Goal: Transaction & Acquisition: Purchase product/service

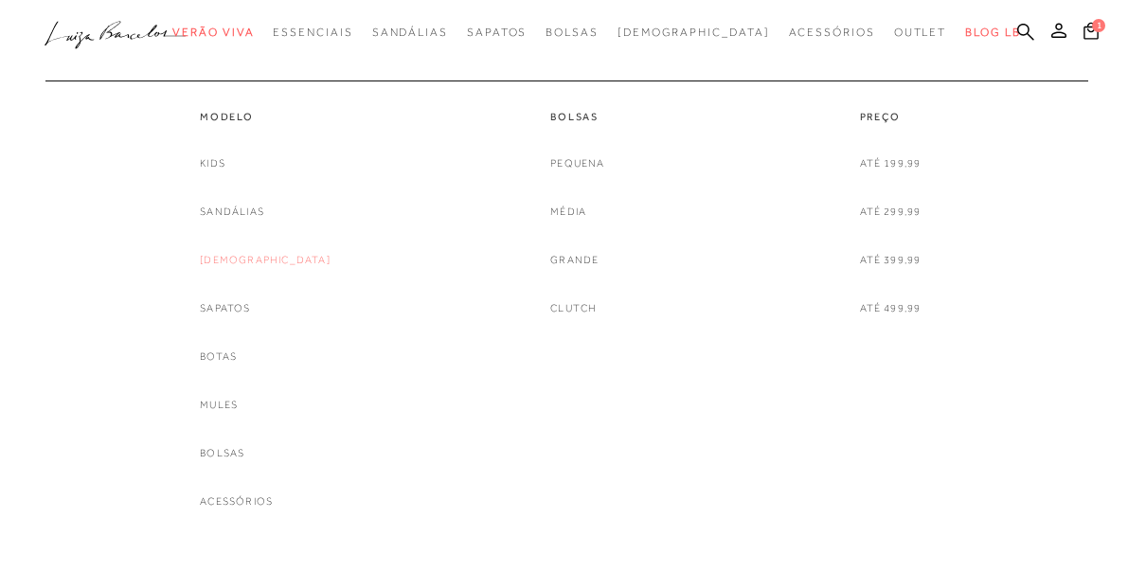
click at [267, 260] on link "[DEMOGRAPHIC_DATA]" at bounding box center [265, 260] width 131 height 20
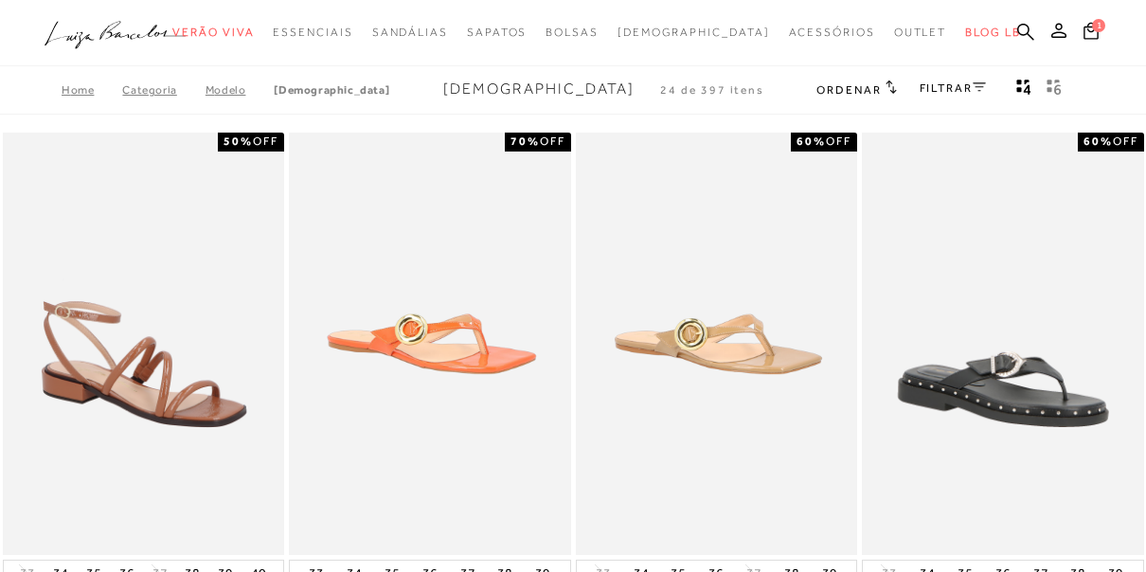
click at [954, 86] on link "FILTRAR" at bounding box center [953, 87] width 66 height 13
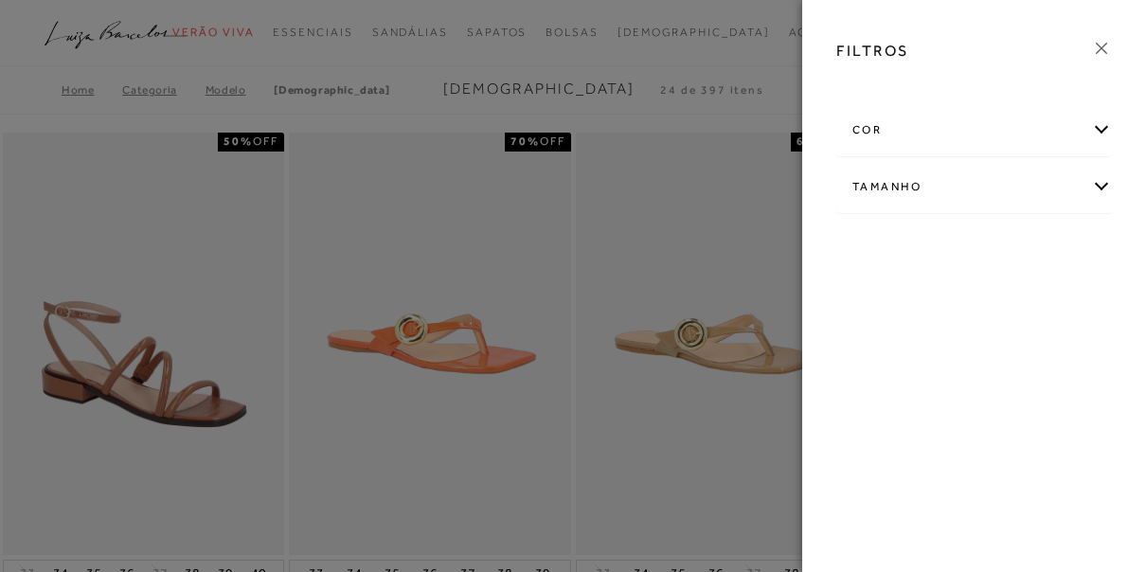
click at [932, 189] on div "Tamanho" at bounding box center [974, 187] width 274 height 50
click at [944, 296] on span "36" at bounding box center [937, 298] width 27 height 14
click at [939, 296] on input "36" at bounding box center [929, 301] width 19 height 19
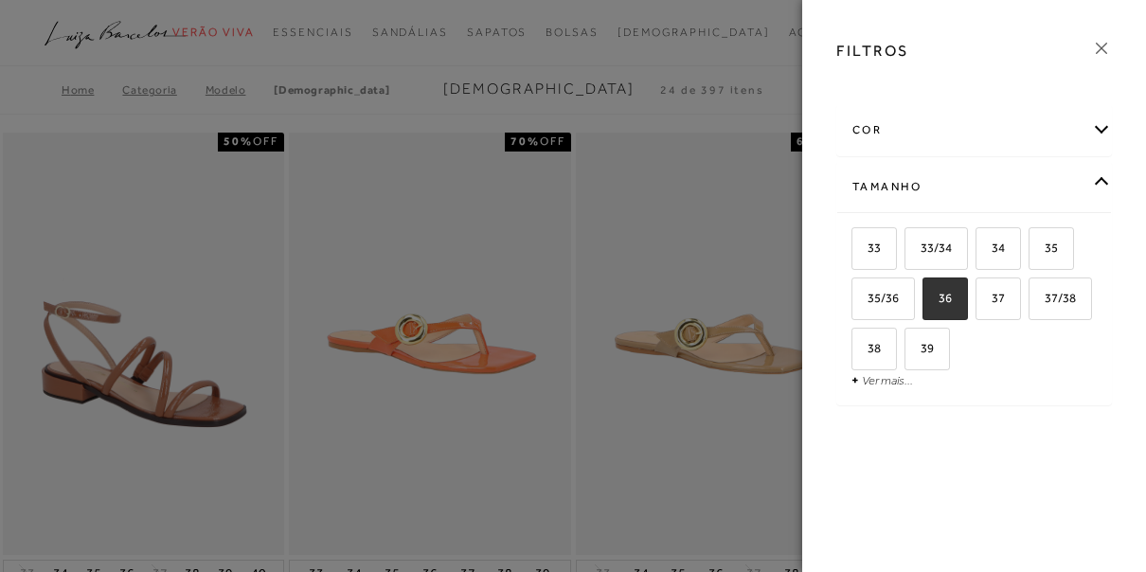
checkbox input "true"
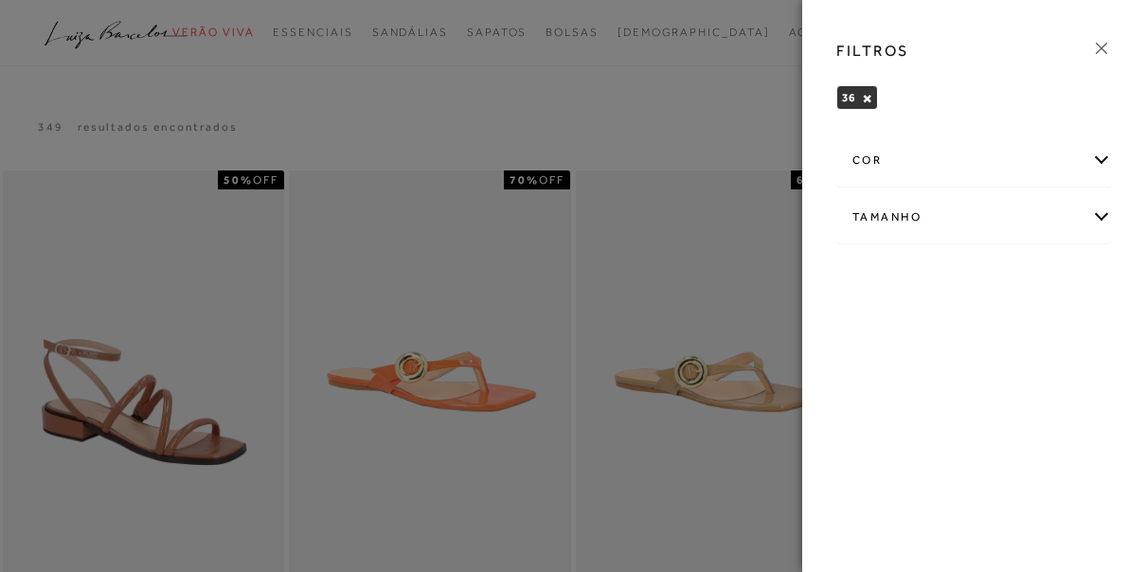
click at [1065, 119] on button "Mostrar 4 produtos por linha" at bounding box center [1078, 131] width 27 height 25
click at [526, 251] on div at bounding box center [573, 286] width 1146 height 572
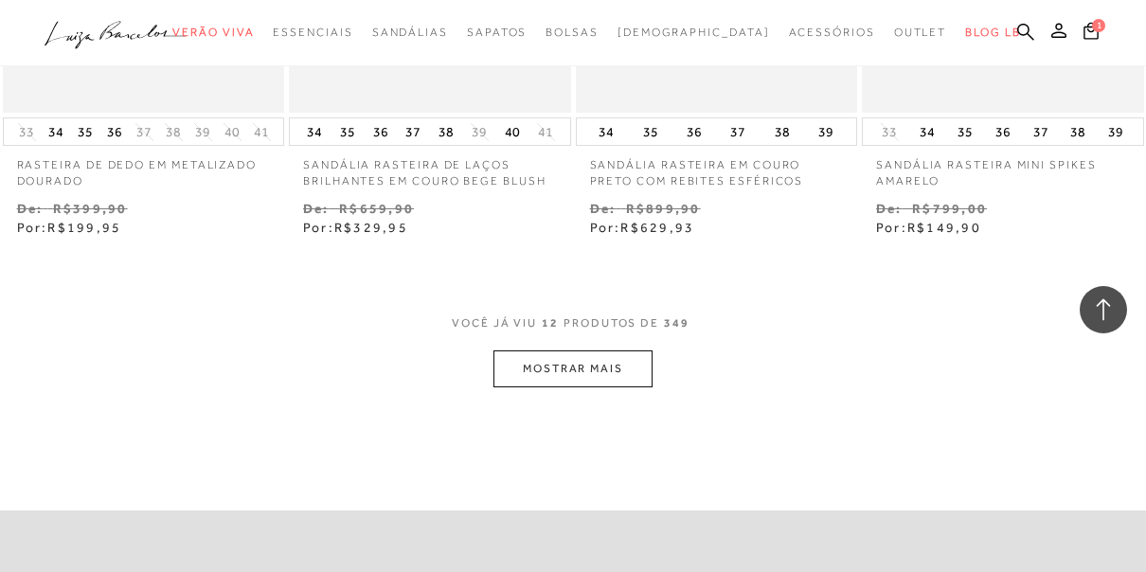
scroll to position [1856, 0]
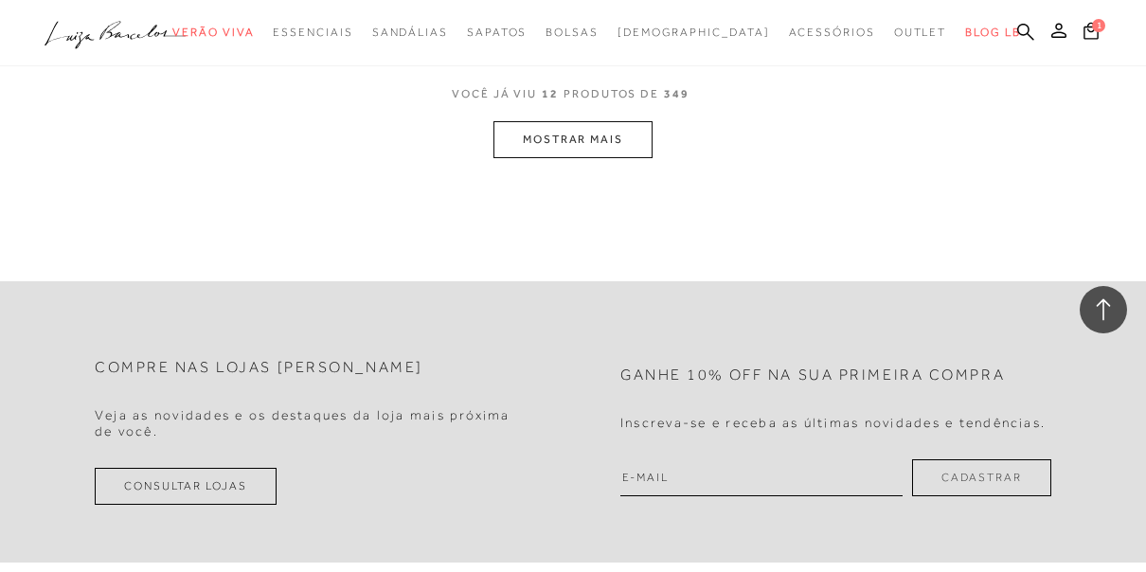
click at [584, 137] on button "MOSTRAR MAIS" at bounding box center [572, 139] width 159 height 37
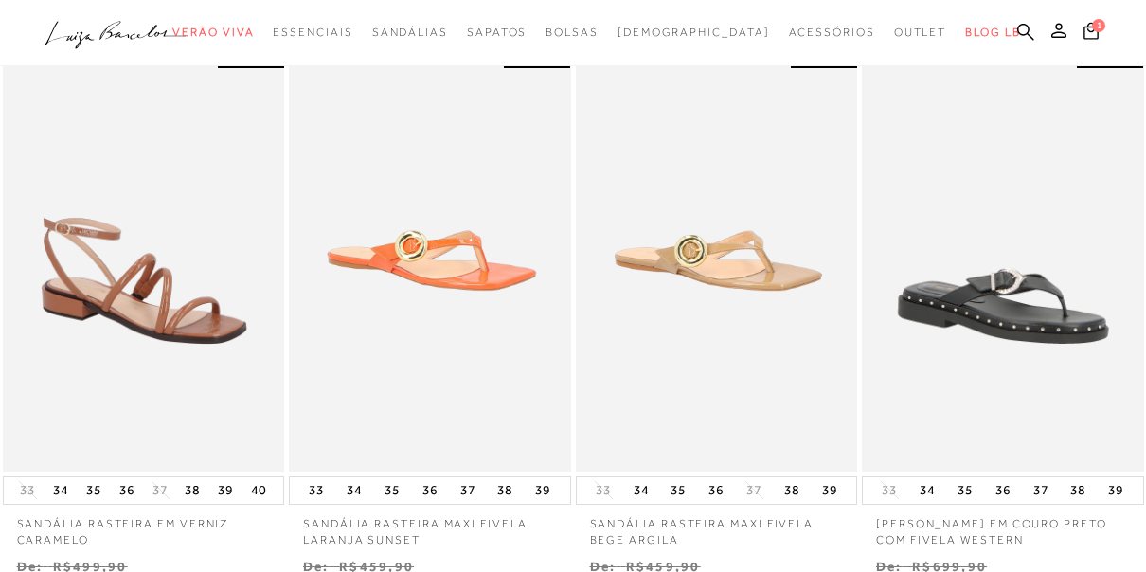
scroll to position [189, 0]
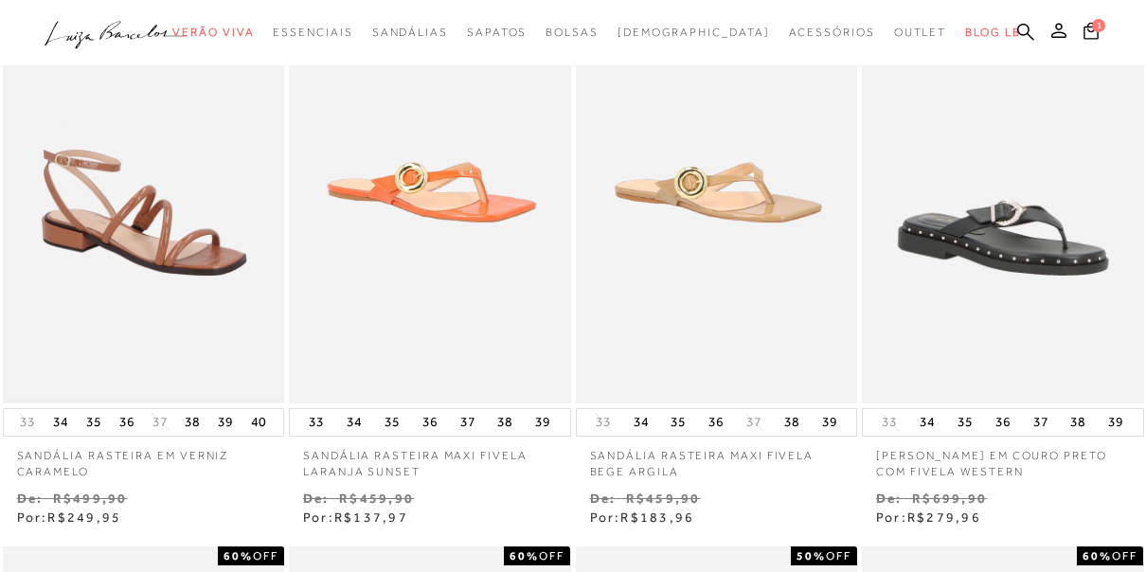
click at [221, 204] on img at bounding box center [144, 192] width 278 height 417
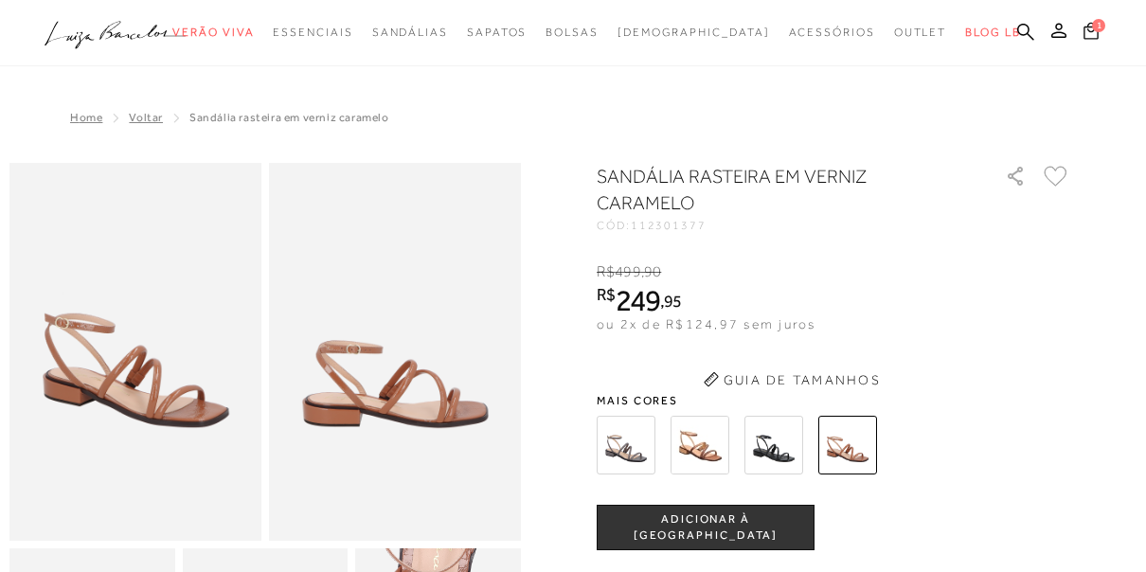
click at [1102, 26] on span "1" at bounding box center [1098, 25] width 13 height 13
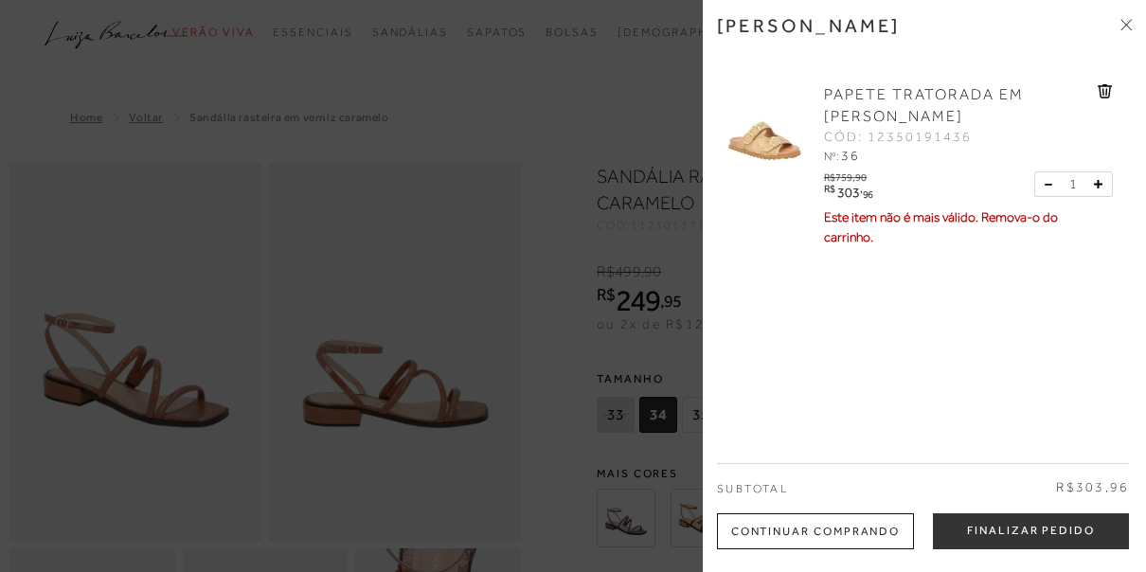
click at [1106, 88] on icon at bounding box center [1105, 91] width 14 height 14
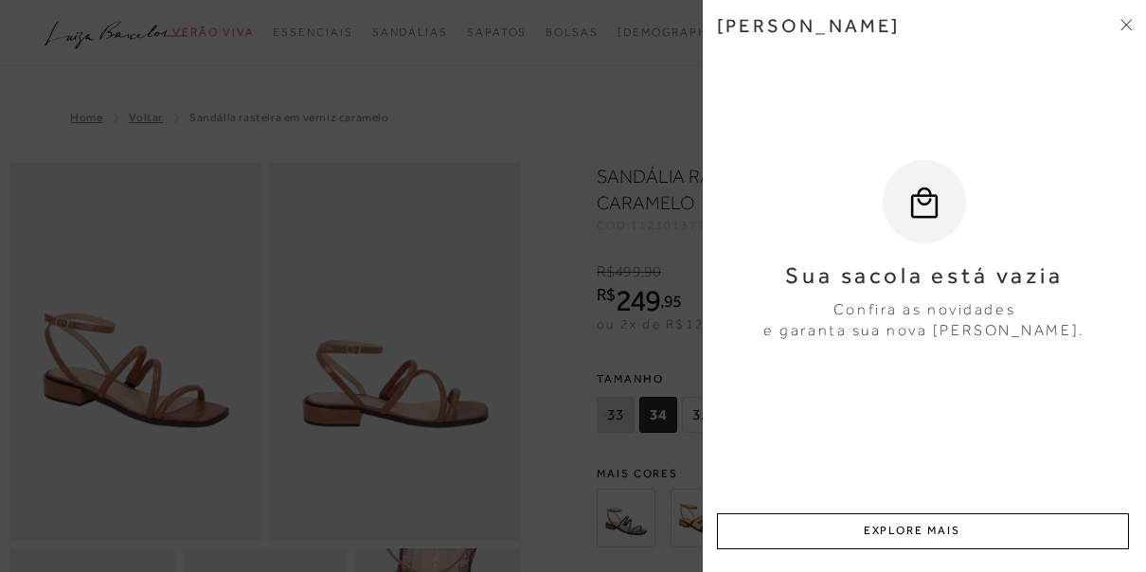
click at [395, 403] on div at bounding box center [573, 286] width 1146 height 572
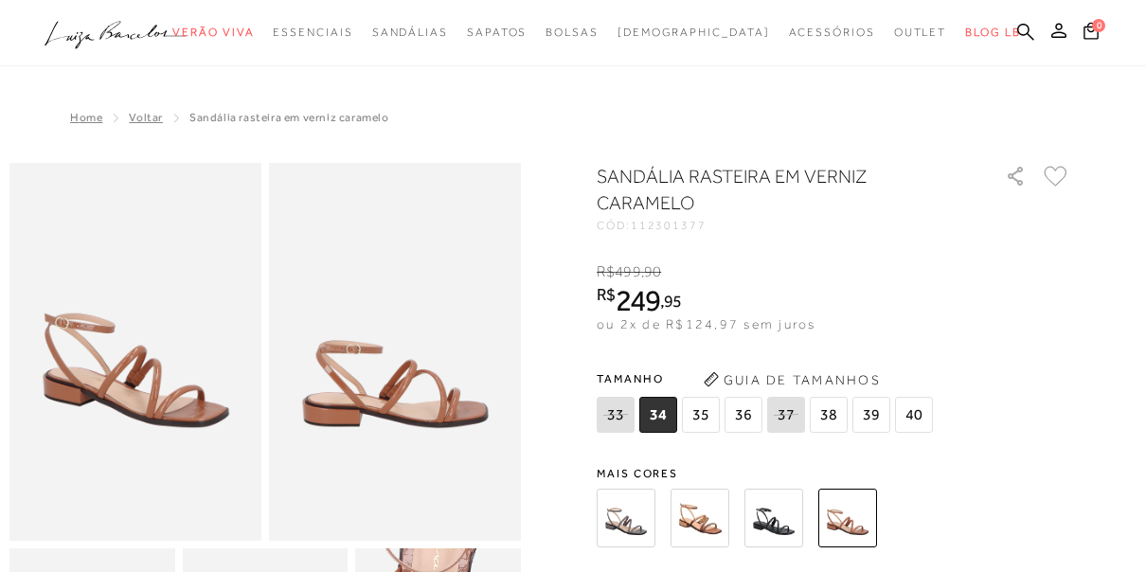
click at [751, 397] on span "36" at bounding box center [744, 415] width 38 height 36
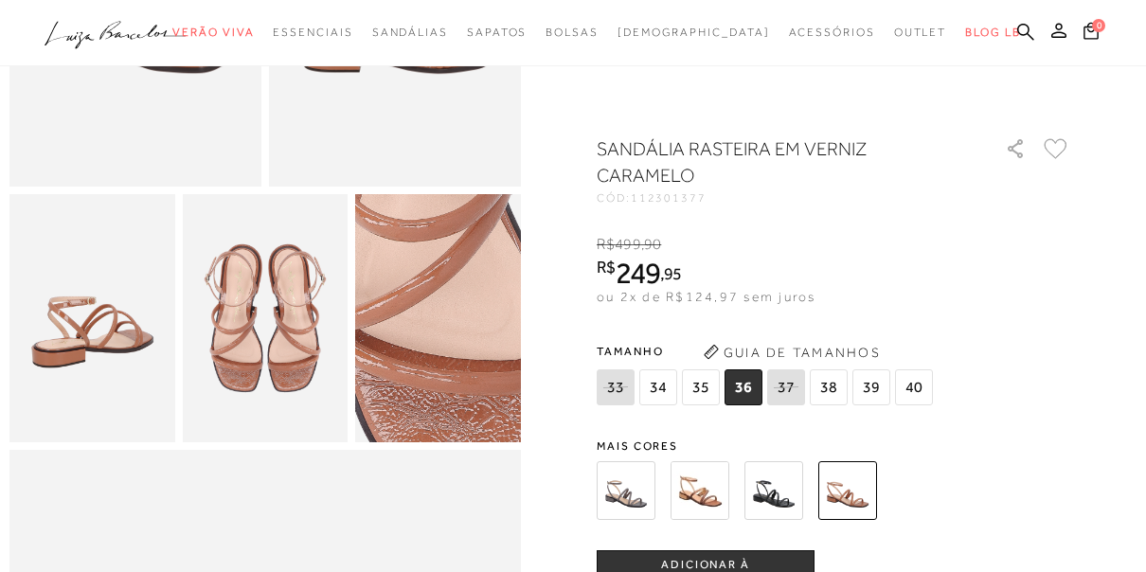
scroll to position [379, 0]
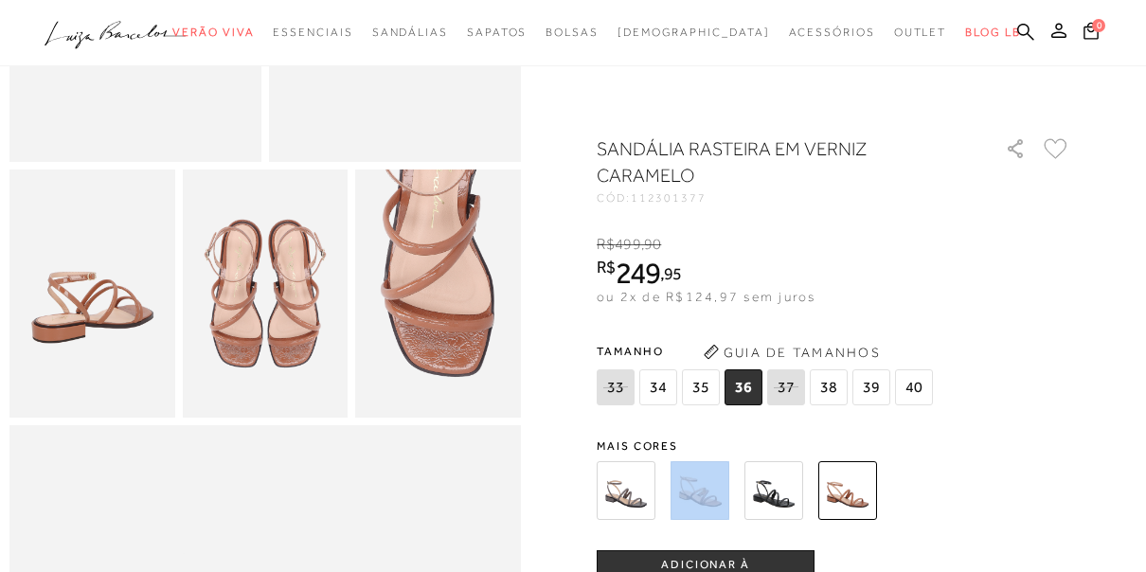
drag, startPoint x: 666, startPoint y: 501, endPoint x: 711, endPoint y: 491, distance: 46.6
click at [711, 491] on div at bounding box center [811, 491] width 440 height 70
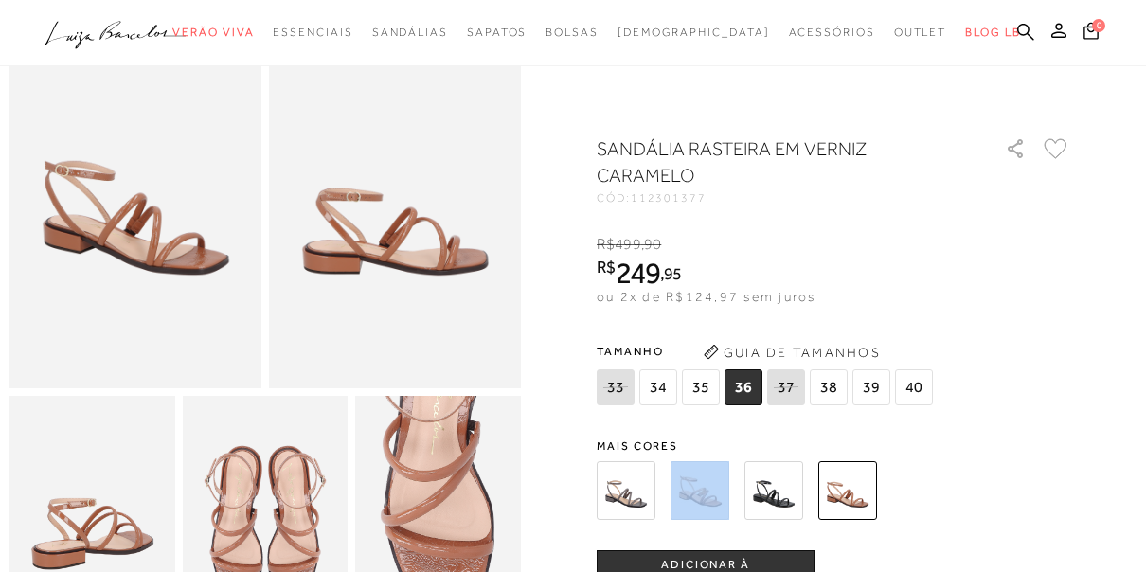
scroll to position [152, 0]
click at [956, 445] on span "Mais cores" at bounding box center [834, 445] width 474 height 11
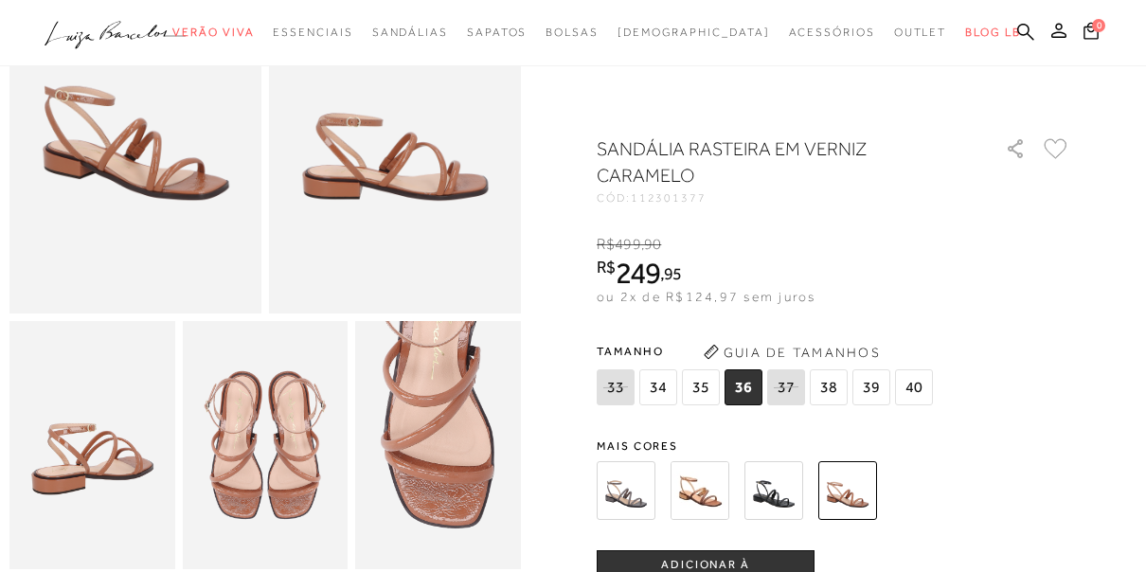
scroll to position [265, 0]
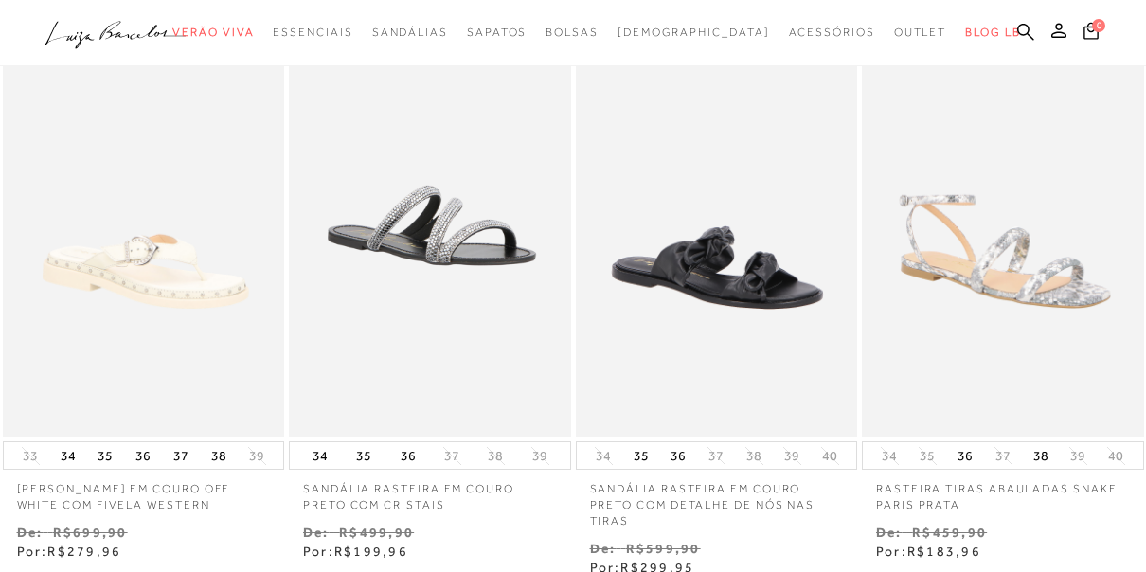
scroll to position [758, 0]
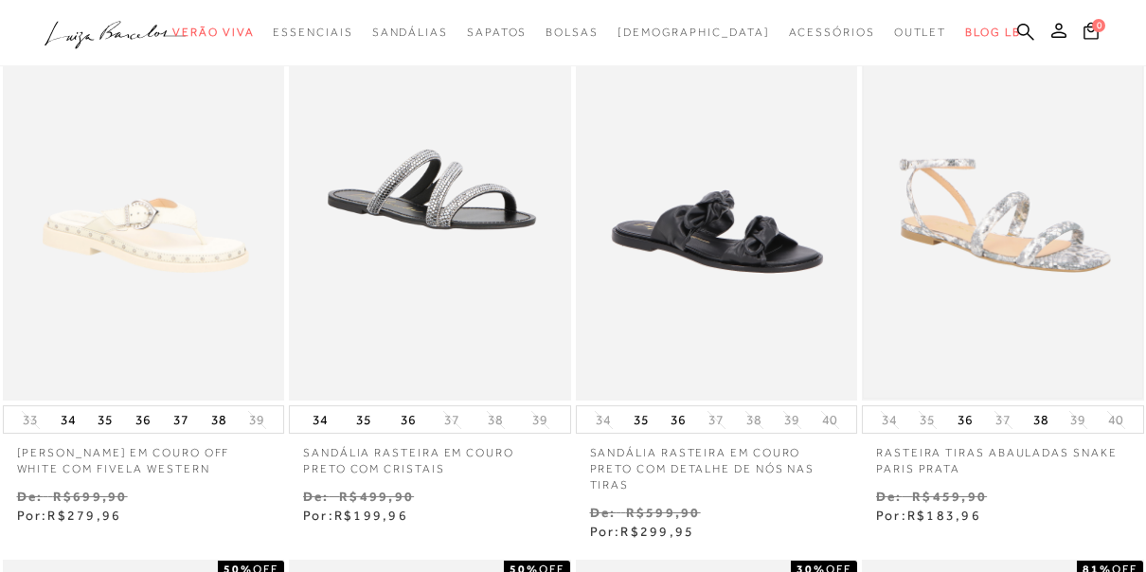
click at [1001, 268] on img at bounding box center [1003, 189] width 278 height 417
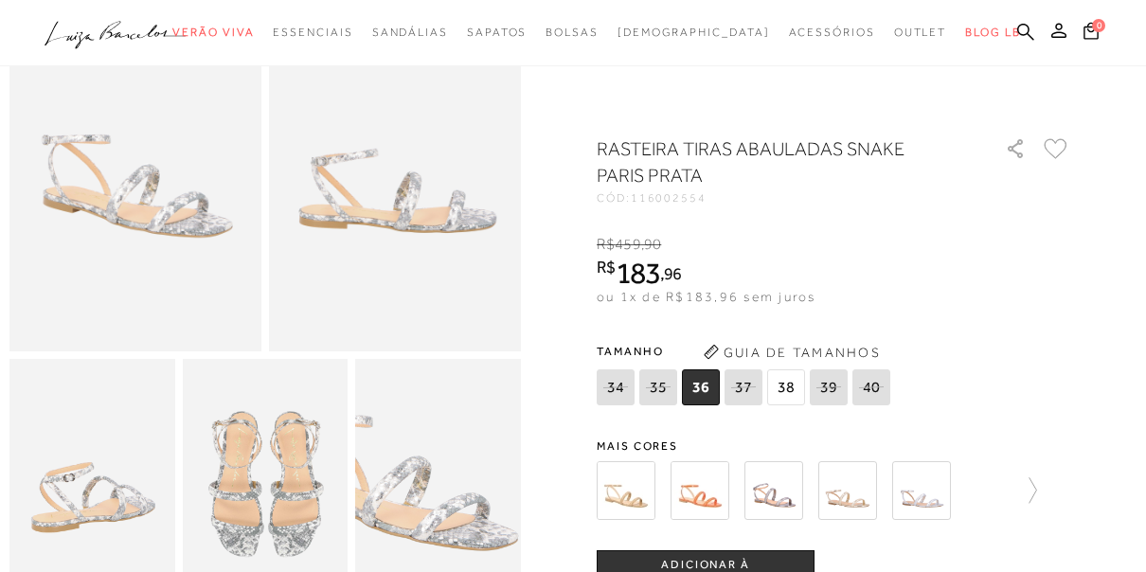
scroll to position [227, 0]
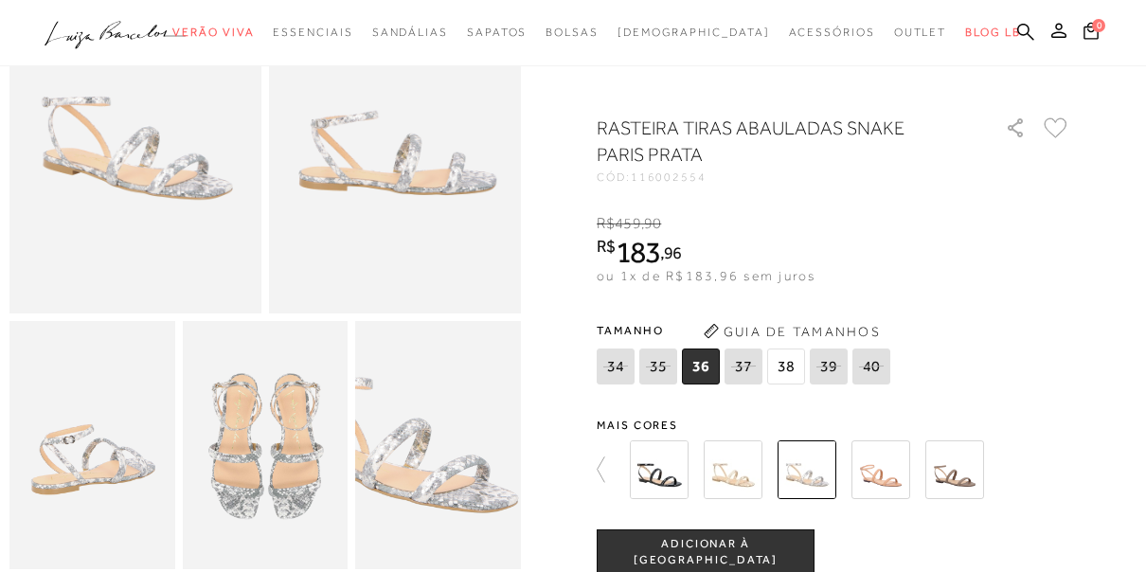
click at [694, 548] on span "ADICIONAR À [GEOGRAPHIC_DATA]" at bounding box center [706, 552] width 216 height 33
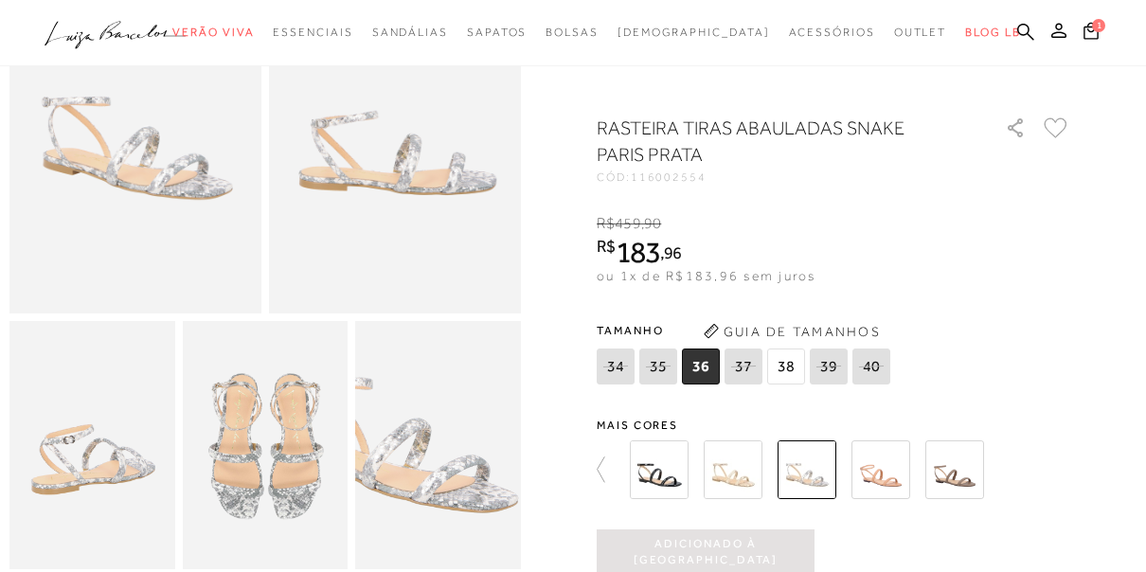
scroll to position [0, 0]
click at [1098, 37] on icon at bounding box center [1091, 30] width 15 height 17
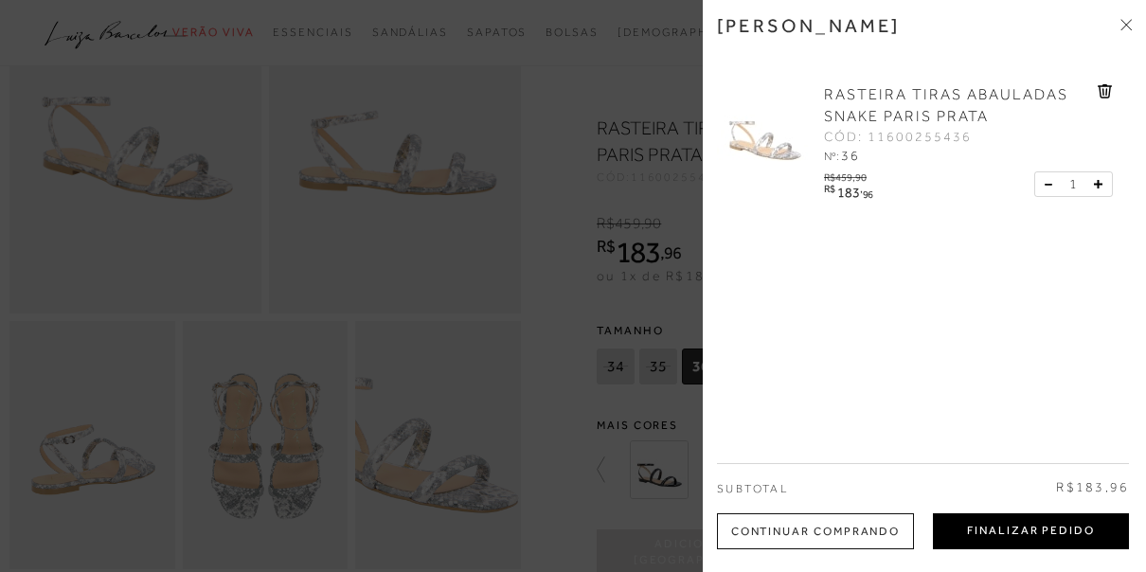
click at [983, 531] on button "Finalizar Pedido" at bounding box center [1031, 531] width 196 height 36
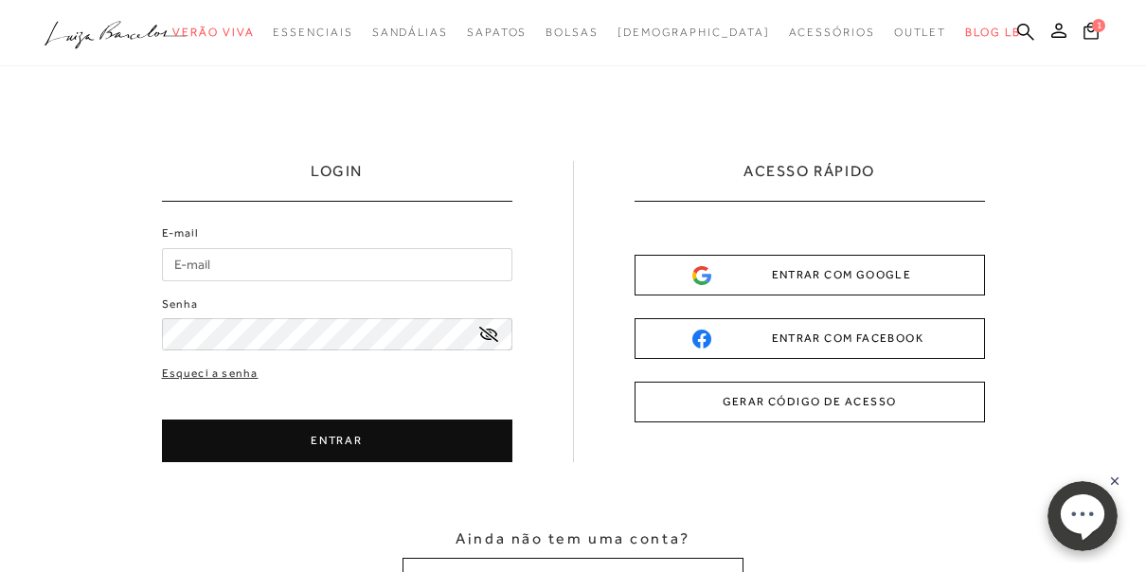
click at [298, 258] on input "E-mail" at bounding box center [337, 264] width 350 height 33
type input "[EMAIL_ADDRESS][DOMAIN_NAME]"
click at [248, 371] on link "Esqueci a senha" at bounding box center [210, 374] width 97 height 18
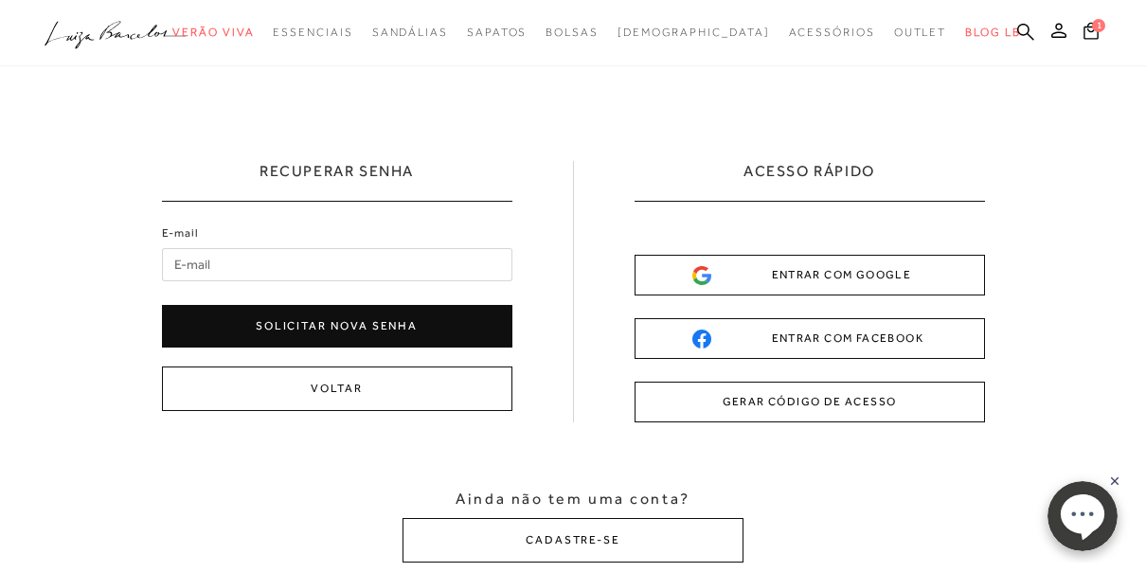
click at [249, 260] on input "E-mail" at bounding box center [337, 264] width 350 height 33
type input "[EMAIL_ADDRESS][DOMAIN_NAME]"
click at [345, 328] on button "Solicitar nova senha" at bounding box center [337, 326] width 350 height 43
